Goal: Find specific page/section: Find specific page/section

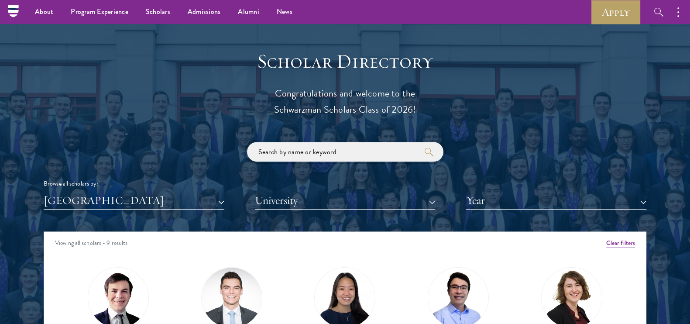
click at [323, 155] on input "search" at bounding box center [345, 152] width 196 height 20
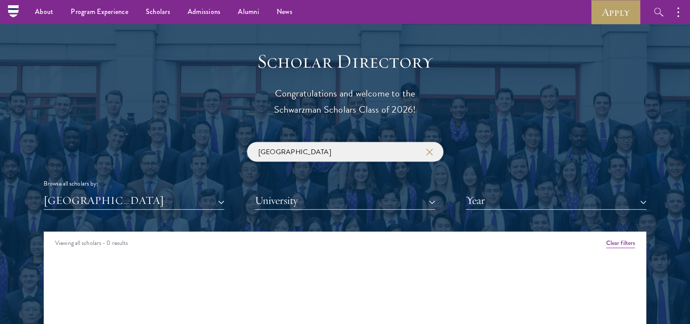
type input "[GEOGRAPHIC_DATA]"
click at [152, 204] on button "[GEOGRAPHIC_DATA]" at bounding box center [134, 201] width 181 height 18
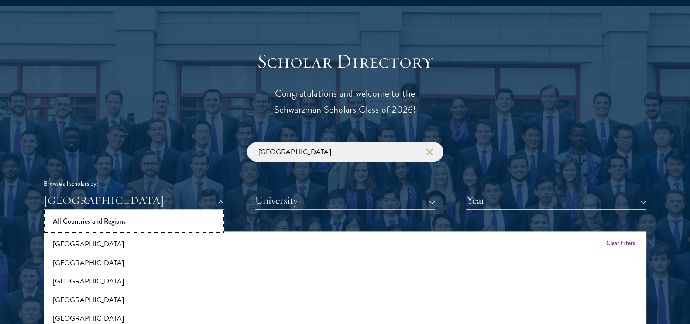
click at [133, 216] on button "All Countries and Regions" at bounding box center [133, 221] width 175 height 18
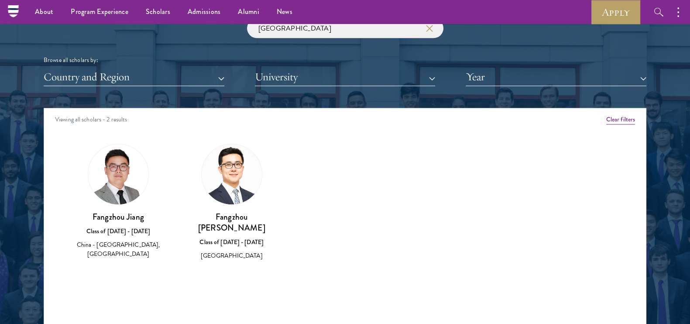
scroll to position [982, 0]
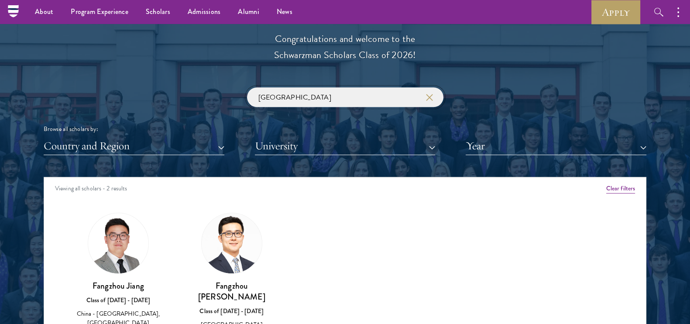
drag, startPoint x: 308, startPoint y: 96, endPoint x: 110, endPoint y: 112, distance: 199.3
click at [110, 112] on div "[GEOGRAPHIC_DATA] Browse all scholars by: Country and Region All Countries and …" at bounding box center [345, 121] width 603 height 68
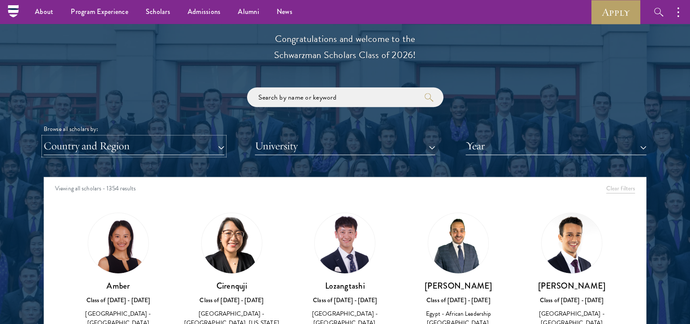
click at [175, 144] on button "Country and Region" at bounding box center [134, 146] width 181 height 18
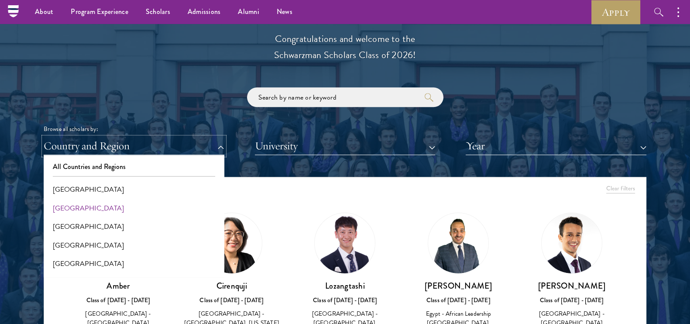
scroll to position [54, 0]
click at [102, 209] on button "[GEOGRAPHIC_DATA]" at bounding box center [133, 209] width 175 height 18
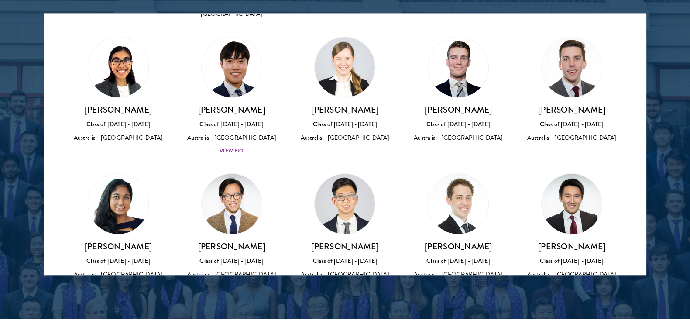
scroll to position [468, 0]
